Goal: Task Accomplishment & Management: Manage account settings

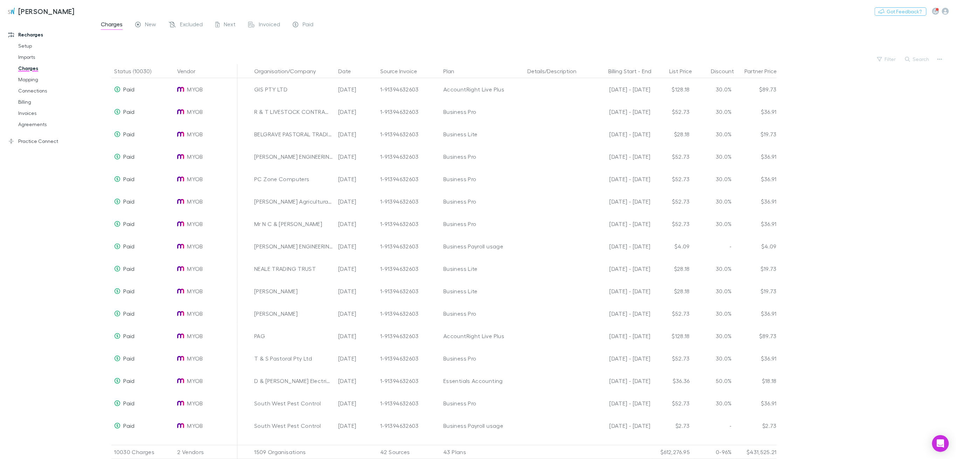
click at [147, 27] on span "New" at bounding box center [150, 25] width 11 height 9
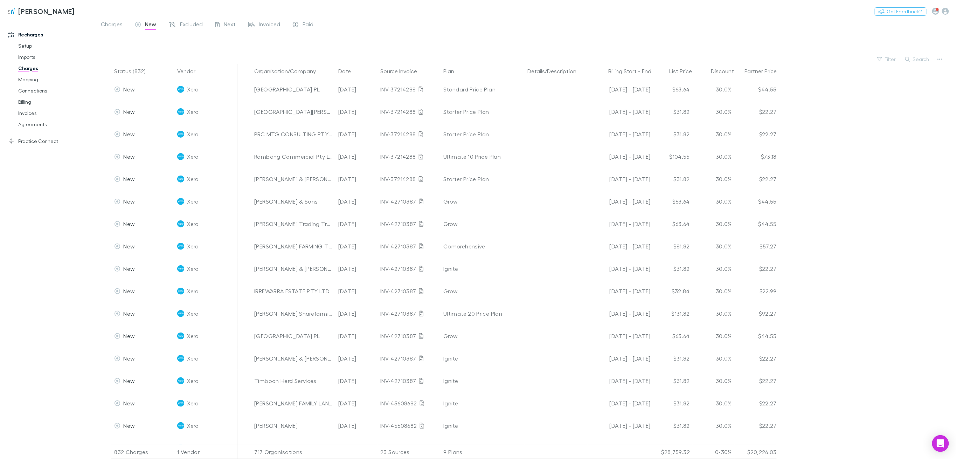
click at [321, 72] on icon "button" at bounding box center [322, 71] width 4 height 6
click at [891, 61] on button "Filter" at bounding box center [887, 59] width 27 height 8
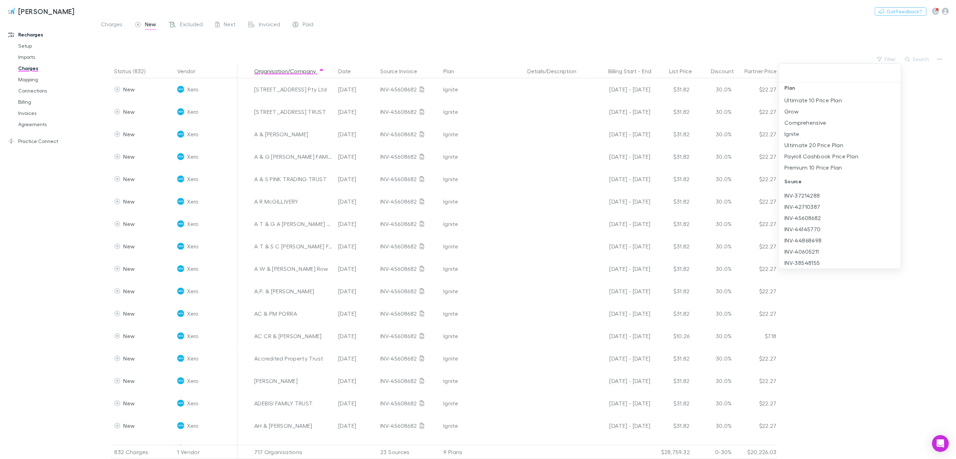
scroll to position [140, 0]
click at [797, 150] on li "Ignite" at bounding box center [840, 149] width 122 height 11
click at [640, 44] on div at bounding box center [478, 229] width 956 height 459
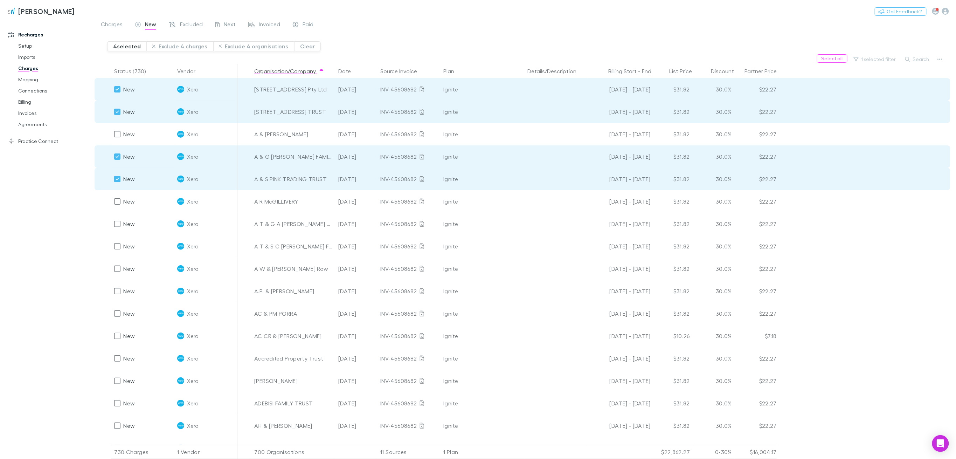
click at [186, 47] on button "Exclude 4 charges" at bounding box center [180, 46] width 67 height 10
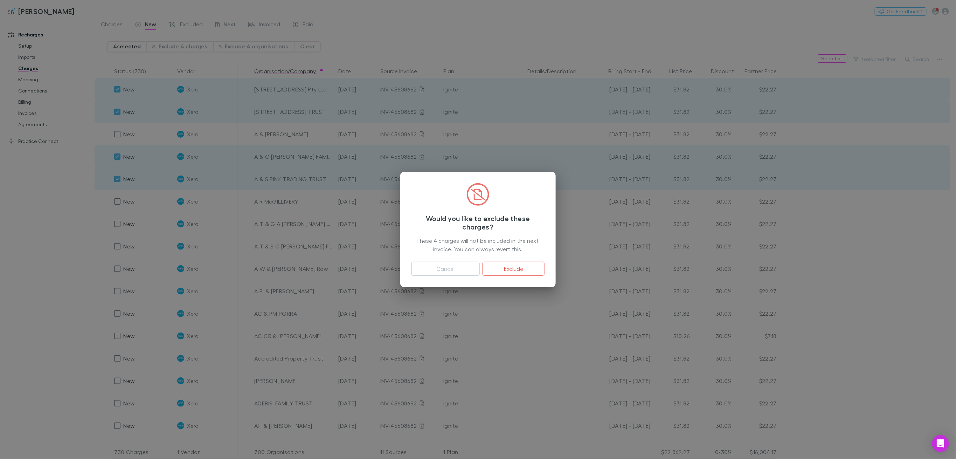
click at [514, 271] on button "Exclude" at bounding box center [514, 269] width 62 height 14
